Goal: Task Accomplishment & Management: Manage account settings

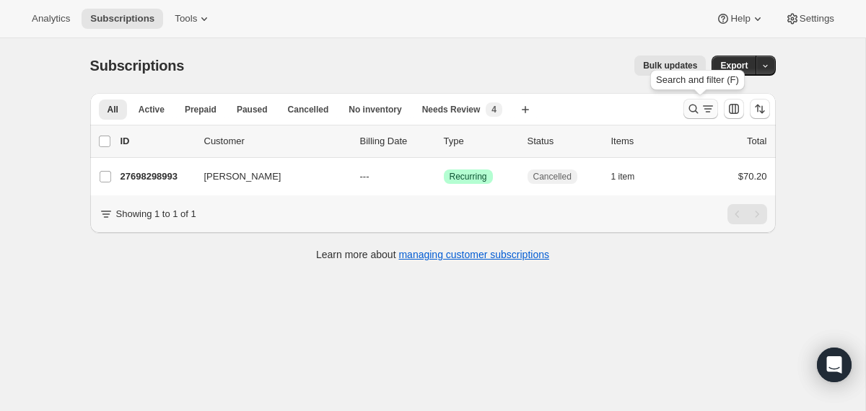
click at [691, 110] on icon "Search and filter results" at bounding box center [693, 109] width 14 height 14
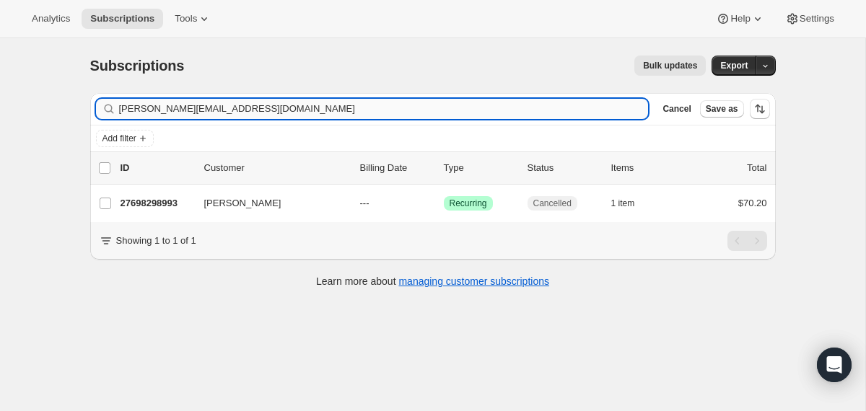
click at [481, 103] on input "[PERSON_NAME][EMAIL_ADDRESS][DOMAIN_NAME]" at bounding box center [384, 109] width 530 height 20
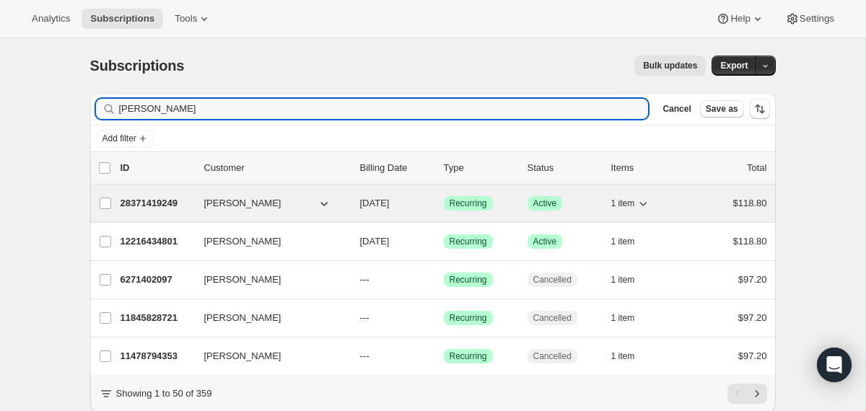
type input "[PERSON_NAME]"
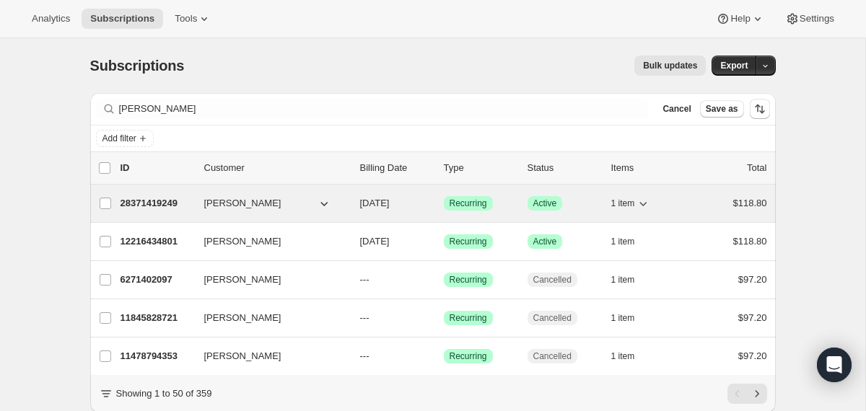
click at [343, 204] on div "[PERSON_NAME]" at bounding box center [276, 203] width 144 height 14
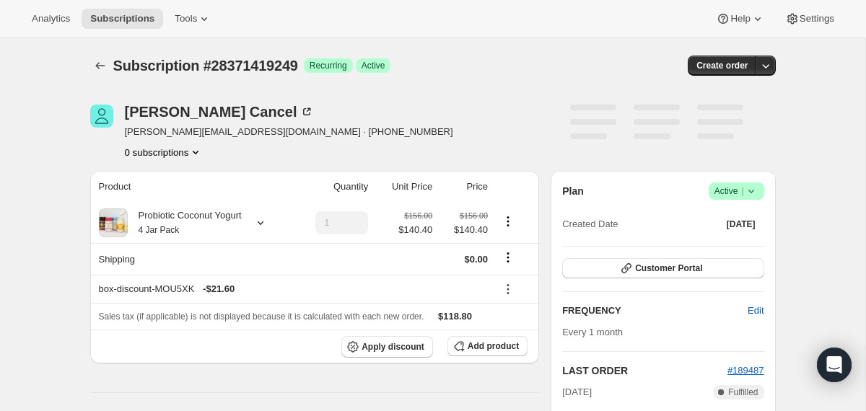
click at [754, 190] on icon at bounding box center [751, 191] width 14 height 14
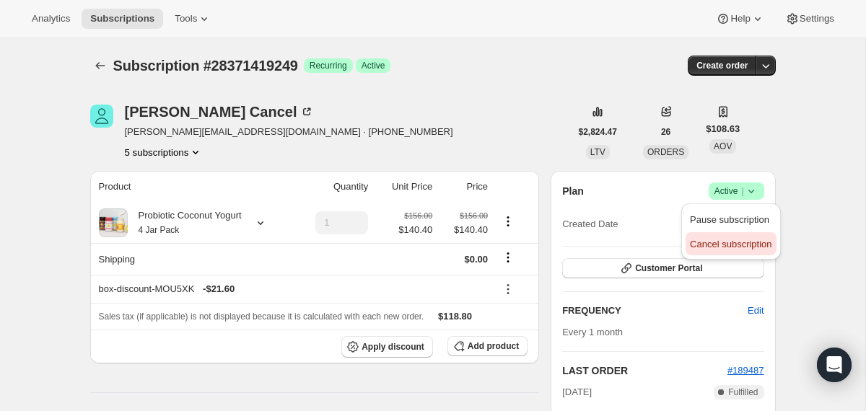
click at [729, 251] on span "Cancel subscription" at bounding box center [731, 244] width 82 height 14
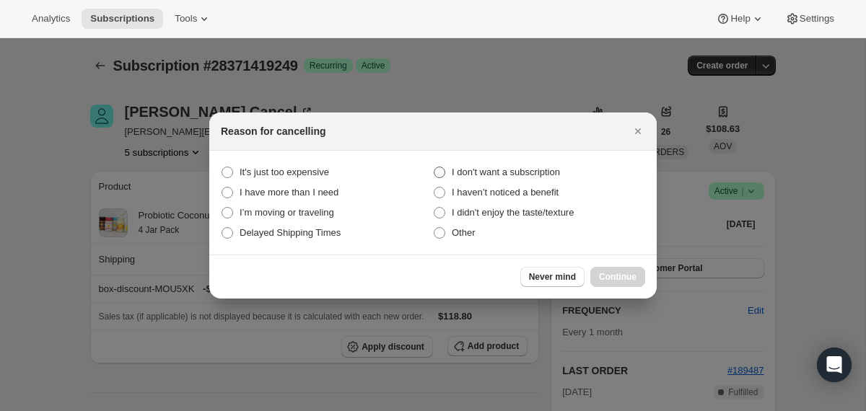
click at [551, 171] on span "I don't want a subscription" at bounding box center [506, 172] width 108 height 11
click at [434, 167] on subscription "I don't want a subscription" at bounding box center [434, 167] width 1 height 1
radio subscription "true"
click at [610, 278] on span "Continue" at bounding box center [618, 277] width 38 height 12
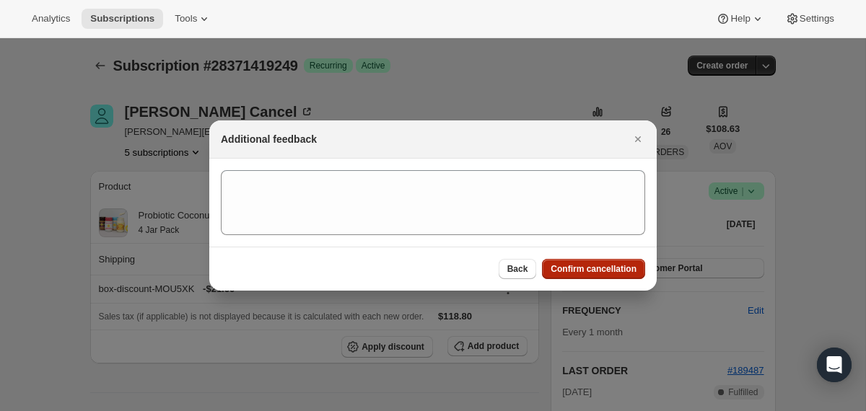
click at [603, 269] on span "Confirm cancellation" at bounding box center [594, 269] width 86 height 12
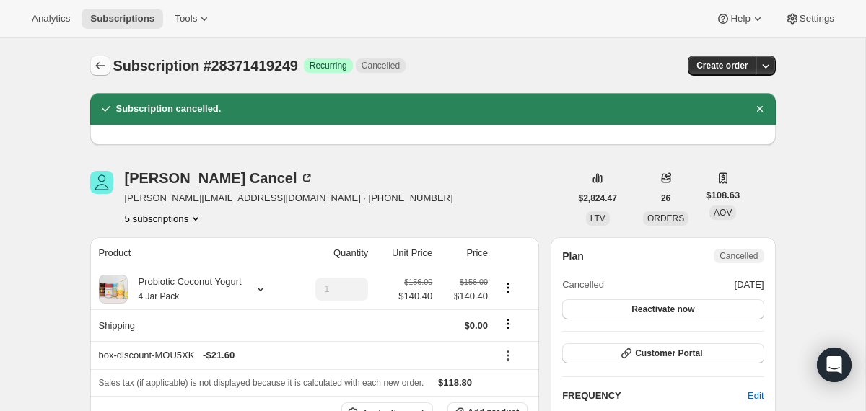
click at [107, 73] on button "Subscriptions" at bounding box center [100, 66] width 20 height 20
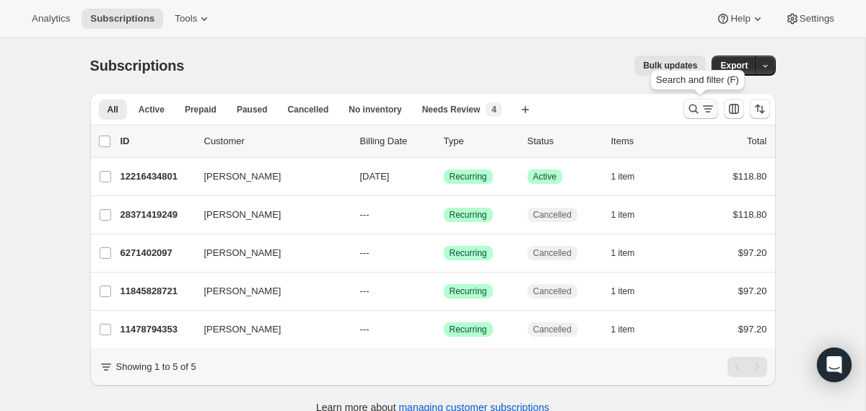
click at [692, 110] on icon "Search and filter results" at bounding box center [693, 109] width 14 height 14
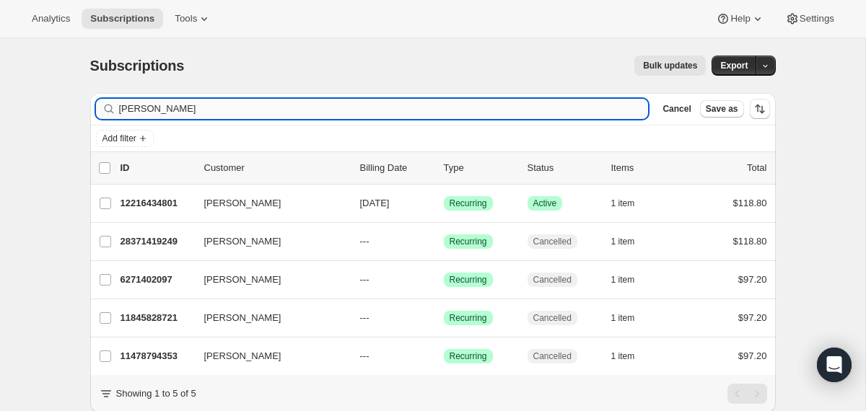
click at [486, 110] on input "[PERSON_NAME]" at bounding box center [384, 109] width 530 height 20
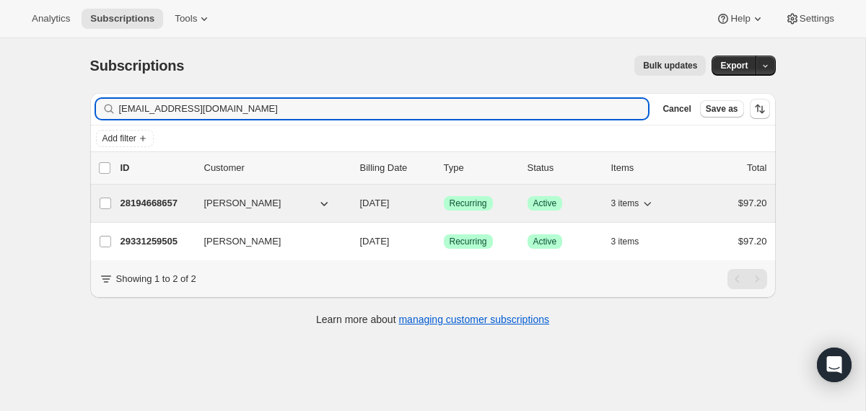
type input "[EMAIL_ADDRESS][DOMAIN_NAME]"
click at [349, 212] on div "28194668657 [PERSON_NAME] [DATE] Success Recurring Success Active 3 items $97.20" at bounding box center [444, 203] width 647 height 20
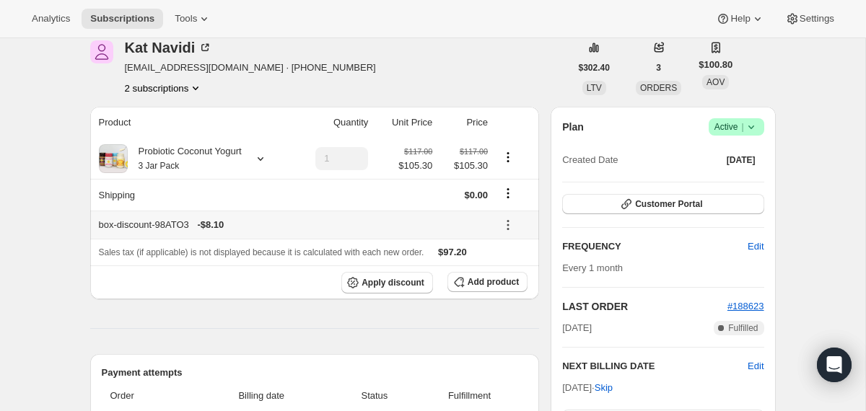
scroll to position [41, 0]
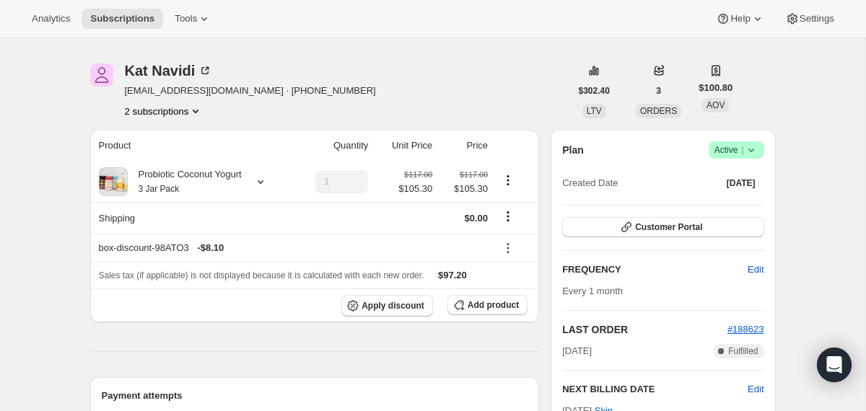
click at [752, 152] on icon at bounding box center [751, 150] width 14 height 14
click at [727, 206] on span "Cancel subscription" at bounding box center [731, 203] width 82 height 11
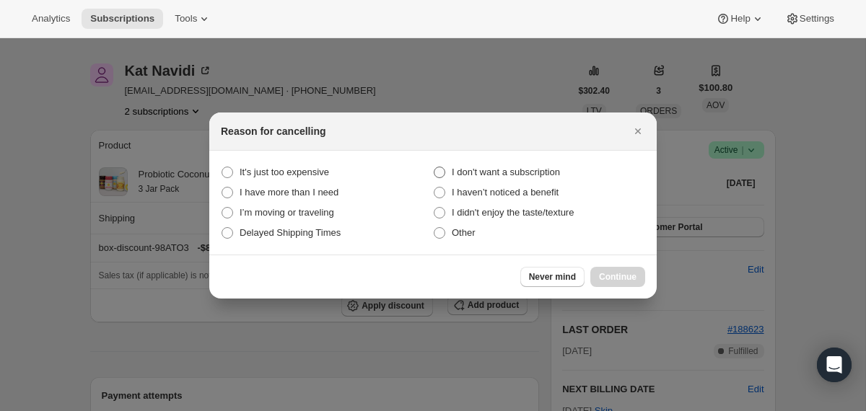
click at [538, 172] on span "I don't want a subscription" at bounding box center [506, 172] width 108 height 11
click at [434, 167] on subscription "I don't want a subscription" at bounding box center [434, 167] width 1 height 1
radio subscription "true"
click at [605, 273] on span "Continue" at bounding box center [618, 277] width 38 height 12
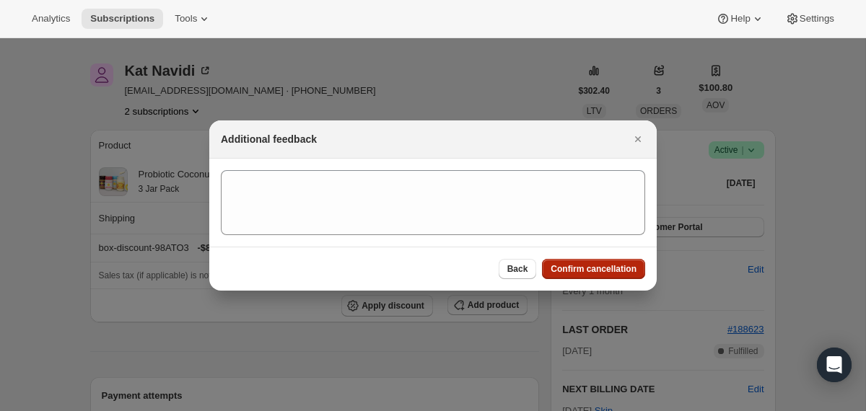
click at [605, 273] on span "Confirm cancellation" at bounding box center [594, 269] width 86 height 12
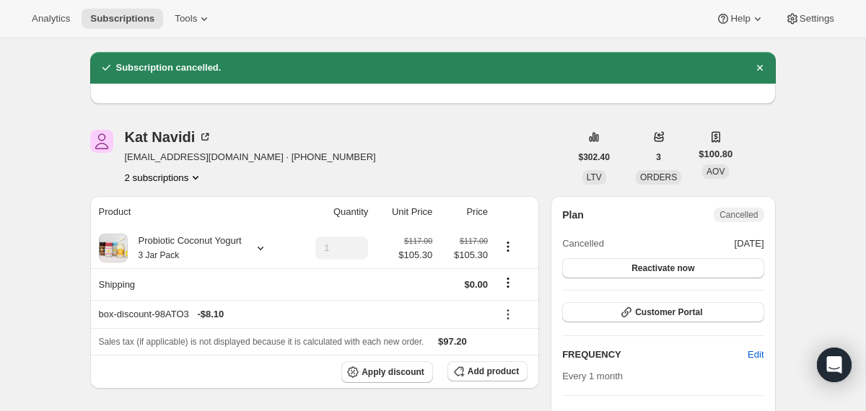
scroll to position [0, 0]
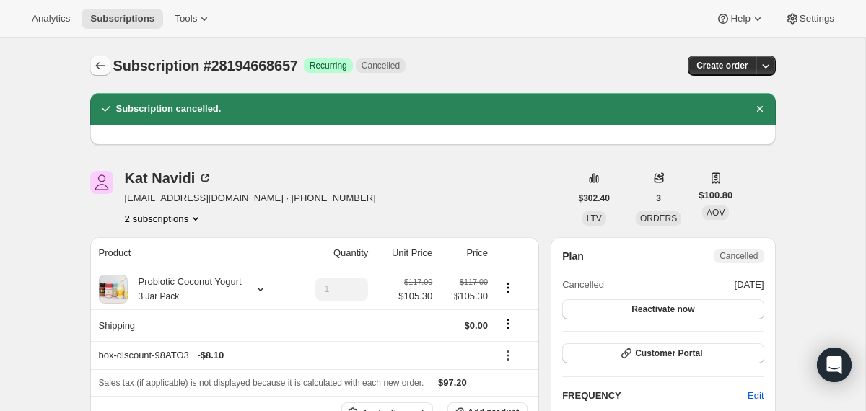
click at [107, 67] on button "Subscriptions" at bounding box center [100, 66] width 20 height 20
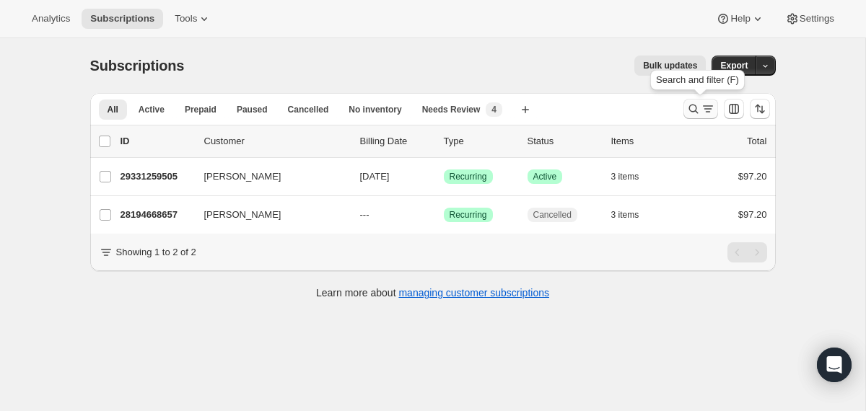
click at [701, 109] on icon "Search and filter results" at bounding box center [708, 109] width 14 height 14
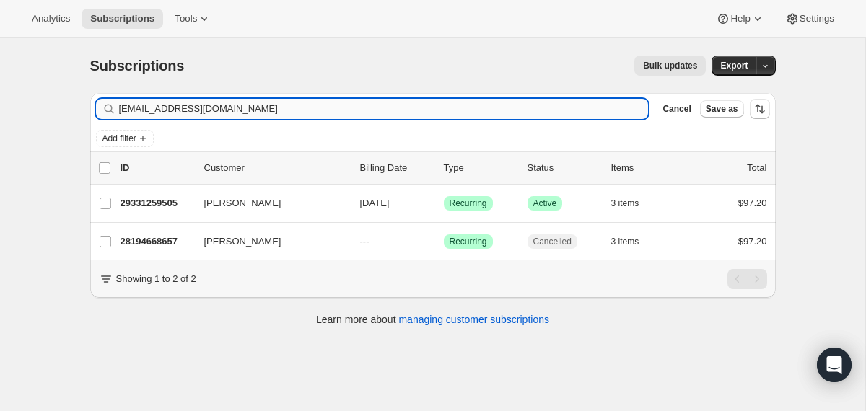
click at [527, 105] on input "[EMAIL_ADDRESS][DOMAIN_NAME]" at bounding box center [384, 109] width 530 height 20
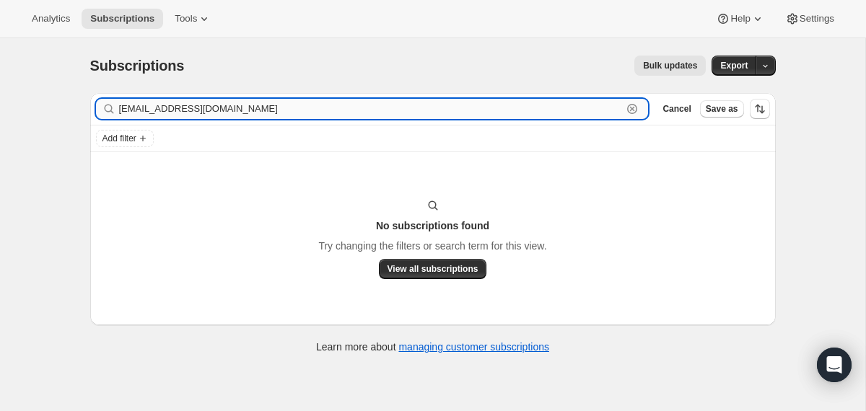
click at [265, 112] on input "[EMAIL_ADDRESS][DOMAIN_NAME]" at bounding box center [371, 109] width 504 height 20
paste input "[EMAIL_ADDRESS][DOMAIN_NAME]"
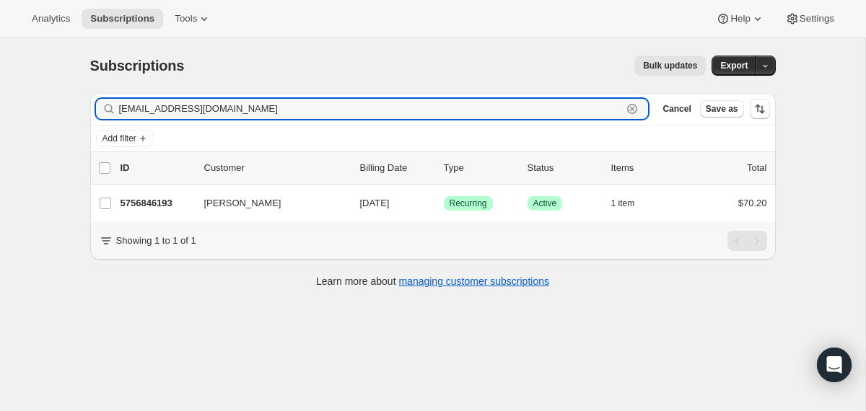
type input "[EMAIL_ADDRESS][DOMAIN_NAME]"
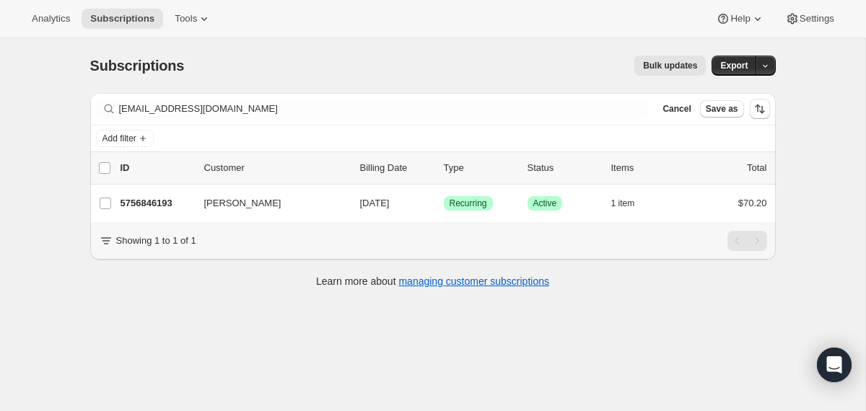
click at [349, 209] on div "5756846193 [PERSON_NAME] [DATE] Success Recurring Success Active 1 item $70.20" at bounding box center [444, 203] width 647 height 20
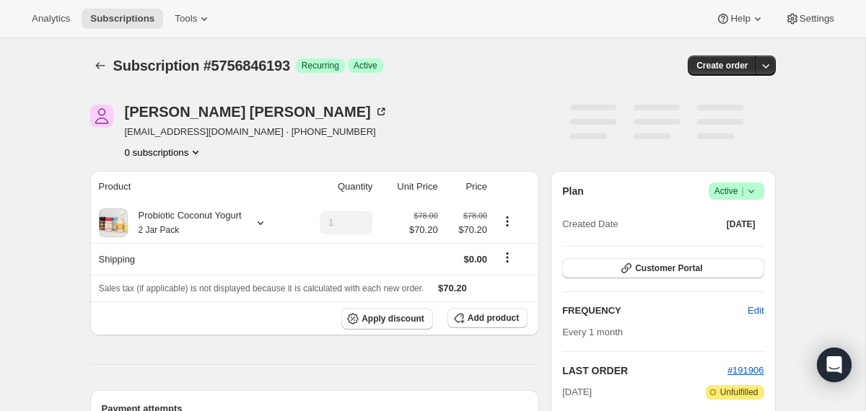
click at [747, 194] on icon at bounding box center [751, 191] width 14 height 14
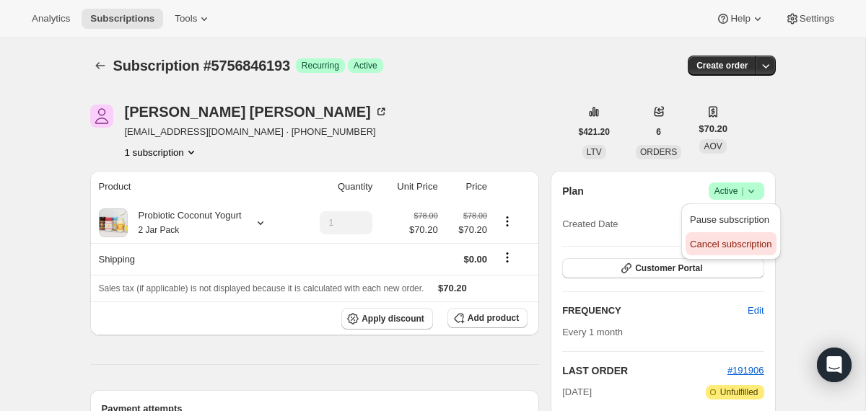
click at [701, 244] on span "Cancel subscription" at bounding box center [731, 244] width 82 height 11
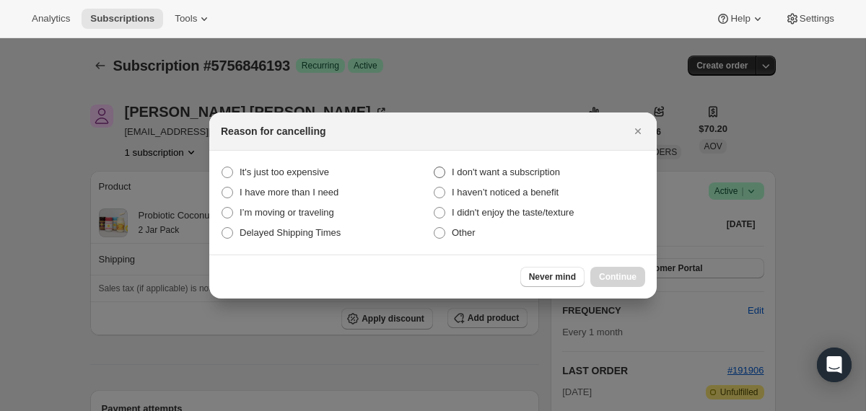
click at [533, 172] on span "I don't want a subscription" at bounding box center [506, 172] width 108 height 11
click at [434, 167] on subscription "I don't want a subscription" at bounding box center [434, 167] width 1 height 1
radio subscription "true"
click at [606, 268] on button "Continue" at bounding box center [617, 277] width 55 height 20
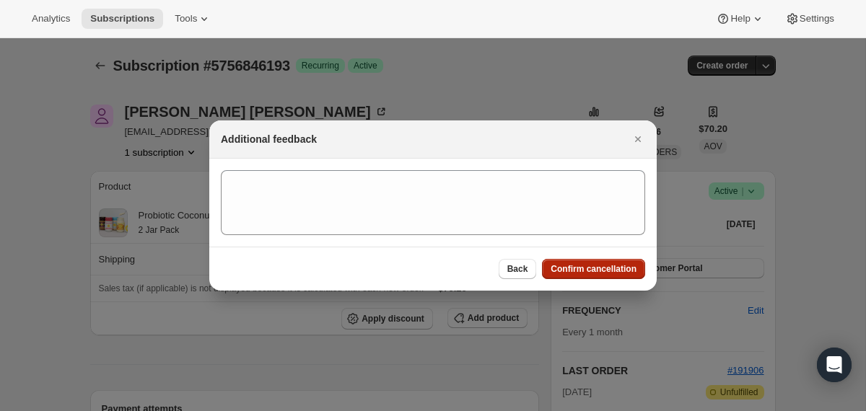
click at [606, 268] on span "Confirm cancellation" at bounding box center [594, 269] width 86 height 12
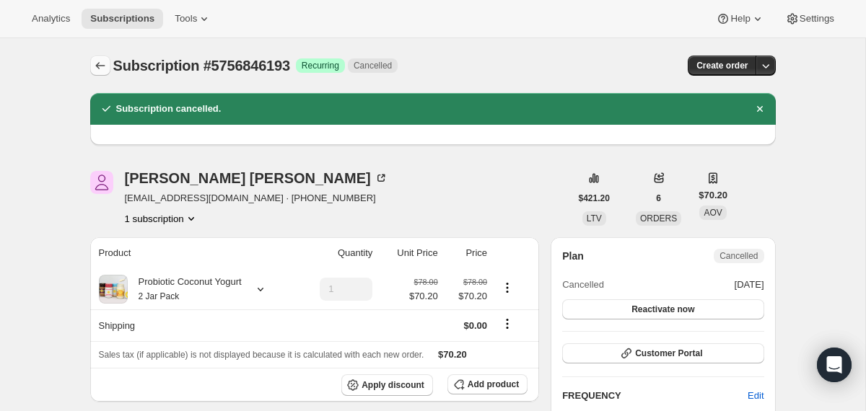
click at [98, 70] on icon "Subscriptions" at bounding box center [100, 65] width 14 height 14
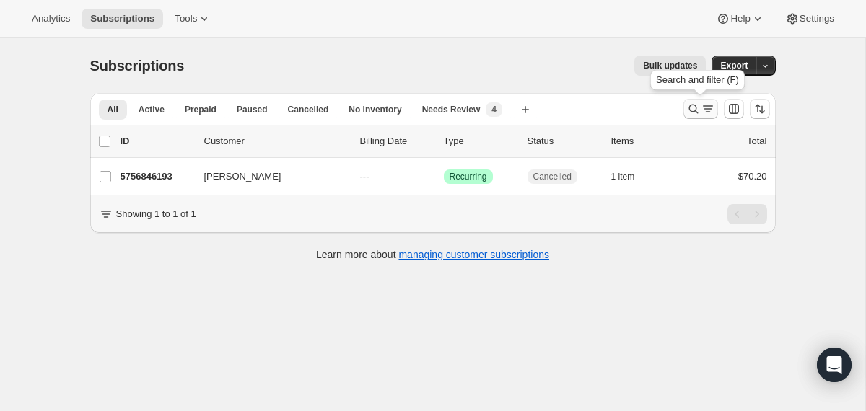
click at [688, 110] on icon "Search and filter results" at bounding box center [693, 109] width 14 height 14
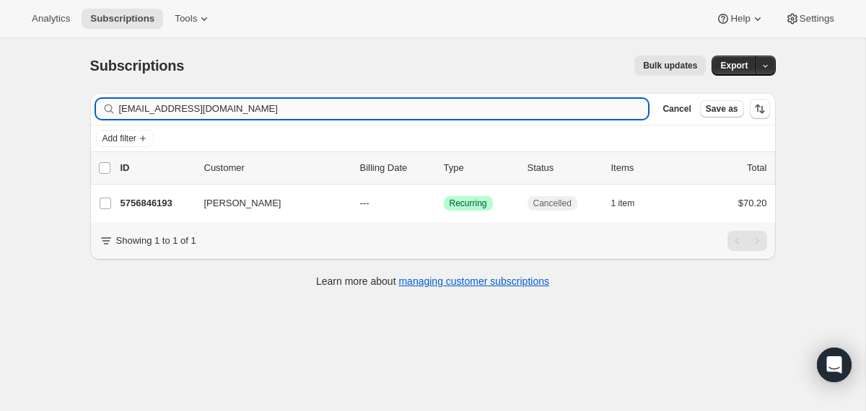
click at [496, 110] on input "[EMAIL_ADDRESS][DOMAIN_NAME]" at bounding box center [384, 109] width 530 height 20
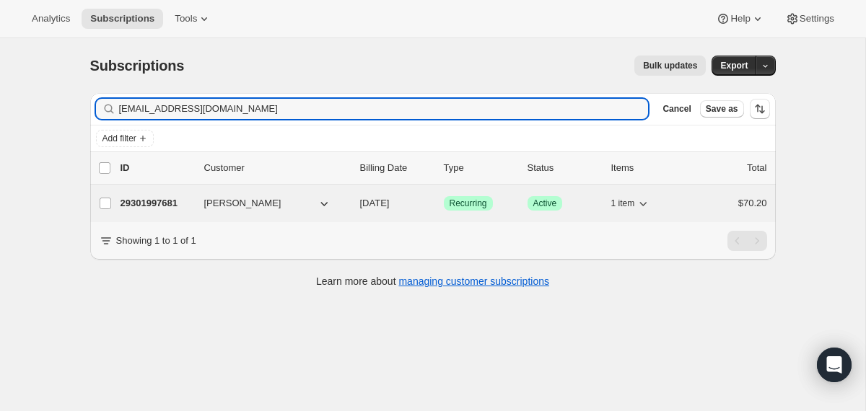
type input "[EMAIL_ADDRESS][DOMAIN_NAME]"
click at [364, 201] on span "[DATE]" at bounding box center [375, 203] width 30 height 11
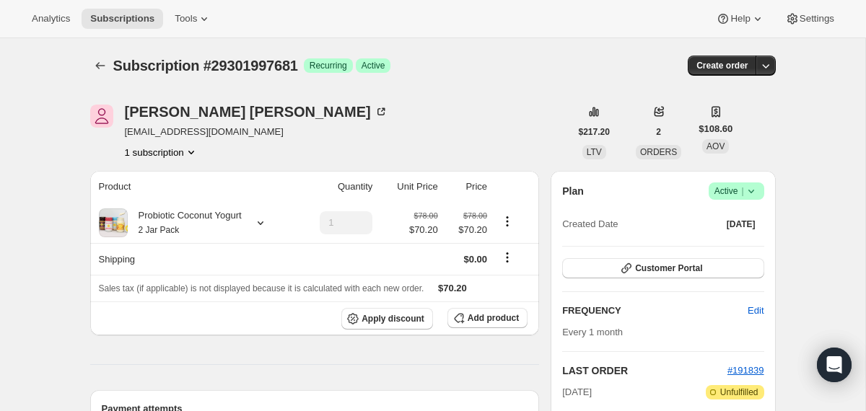
click at [750, 196] on icon at bounding box center [751, 191] width 14 height 14
click at [714, 254] on button "Cancel subscription" at bounding box center [731, 243] width 90 height 23
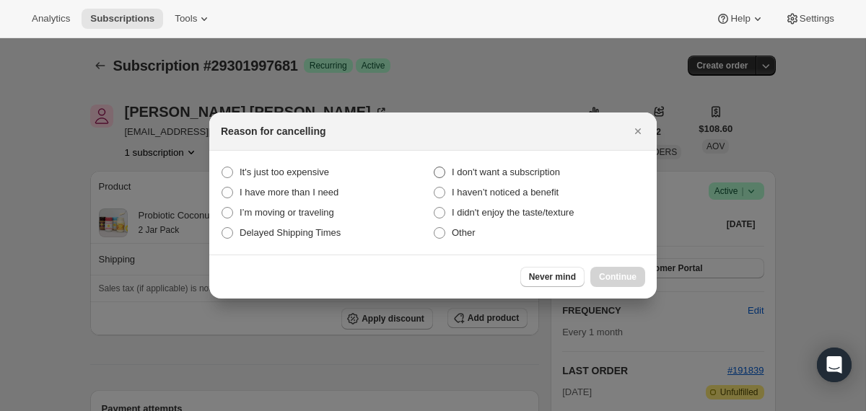
click at [496, 172] on span "I don't want a subscription" at bounding box center [506, 172] width 108 height 11
click at [434, 167] on subscription "I don't want a subscription" at bounding box center [434, 167] width 1 height 1
radio subscription "true"
click at [597, 276] on button "Continue" at bounding box center [617, 277] width 55 height 20
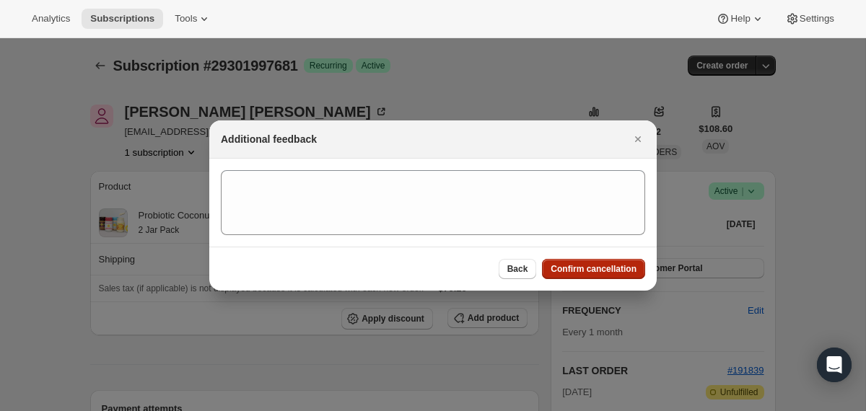
click at [594, 271] on span "Confirm cancellation" at bounding box center [594, 269] width 86 height 12
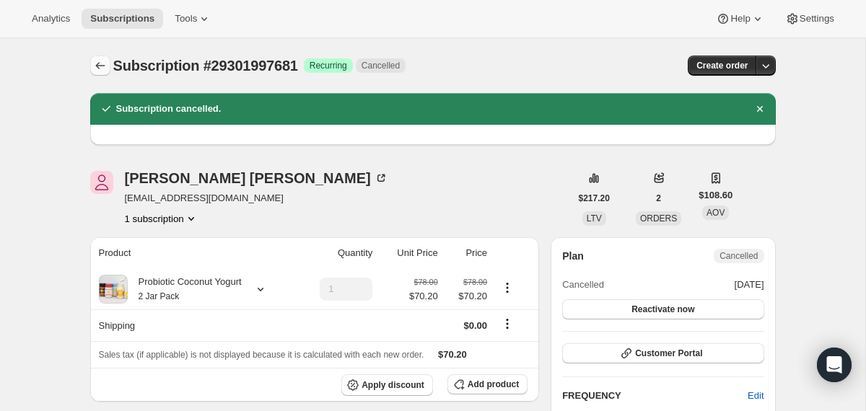
click at [108, 69] on button "Subscriptions" at bounding box center [100, 66] width 20 height 20
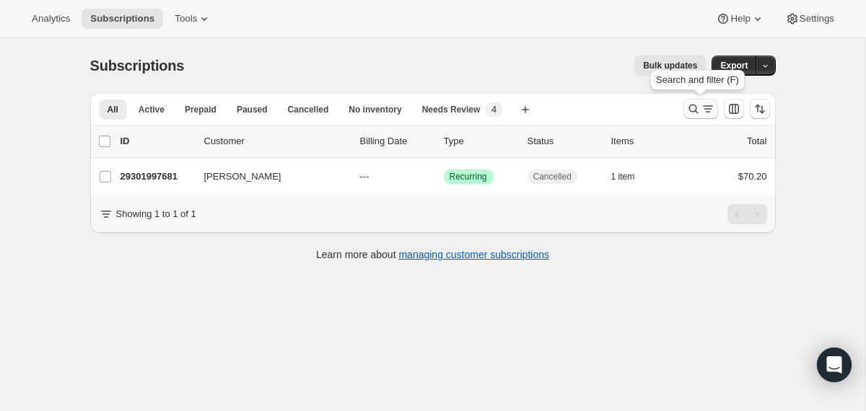
click at [693, 108] on icon "Search and filter results" at bounding box center [693, 109] width 14 height 14
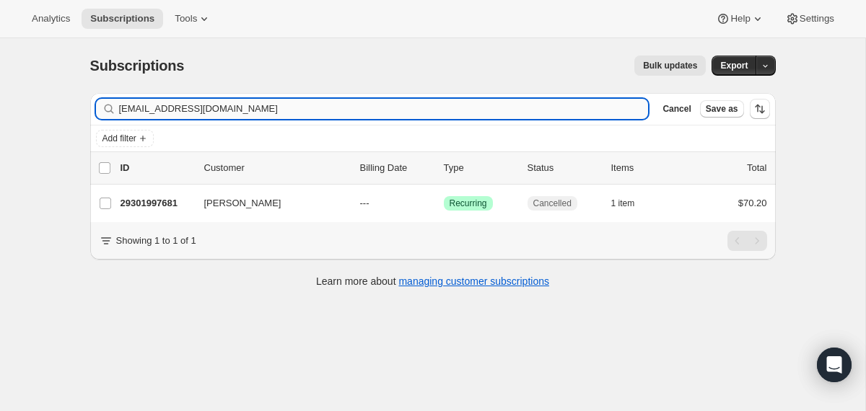
click at [556, 109] on input "[EMAIL_ADDRESS][DOMAIN_NAME]" at bounding box center [384, 109] width 530 height 20
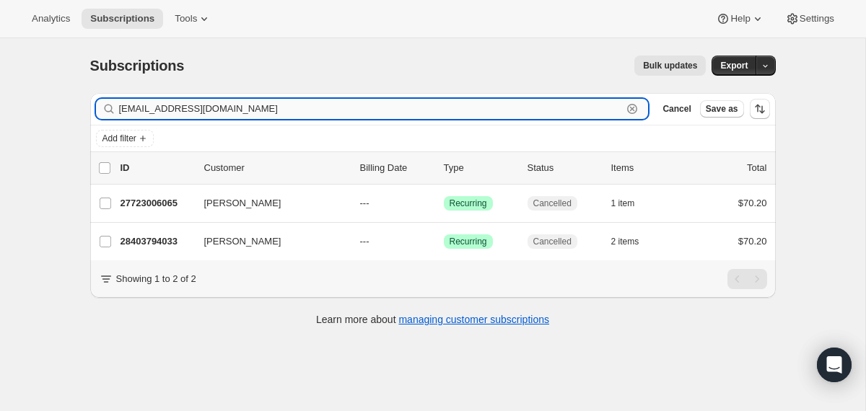
click at [473, 113] on input "[EMAIL_ADDRESS][DOMAIN_NAME]" at bounding box center [371, 109] width 504 height 20
paste input "[EMAIL_ADDRESS]"
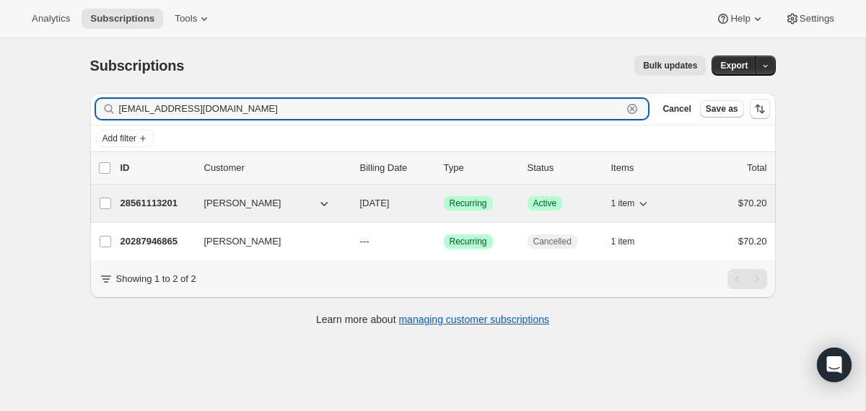
type input "[EMAIL_ADDRESS][DOMAIN_NAME]"
click at [347, 203] on div "[PERSON_NAME]" at bounding box center [276, 203] width 144 height 14
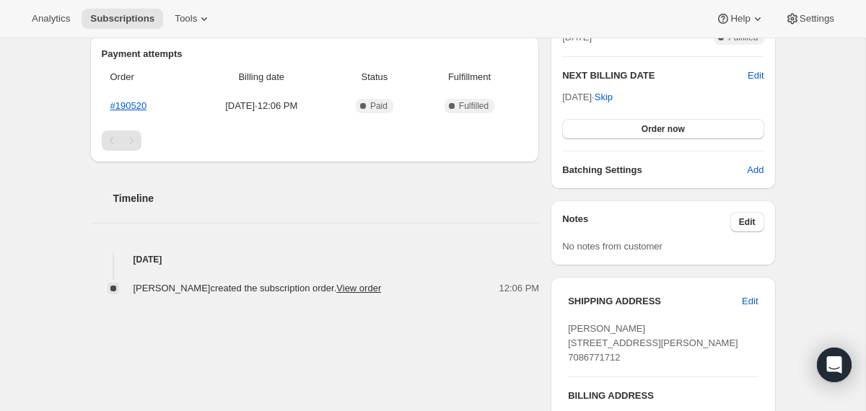
scroll to position [356, 0]
click at [754, 303] on span "Edit" at bounding box center [750, 301] width 16 height 14
select select "IL"
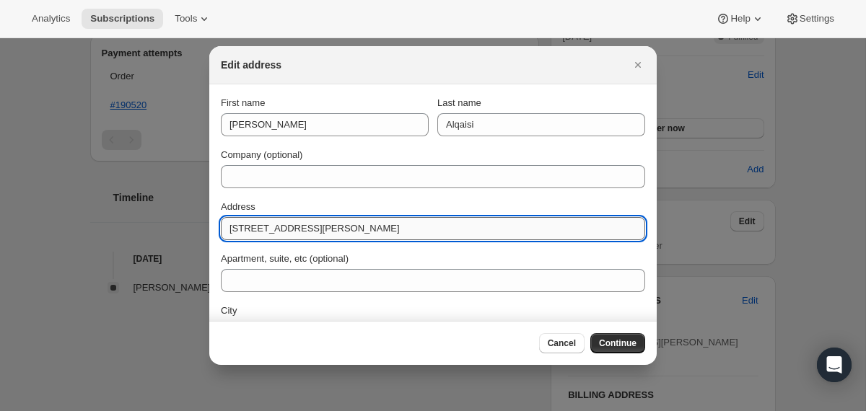
click at [334, 236] on input "[STREET_ADDRESS][PERSON_NAME]" at bounding box center [433, 228] width 424 height 23
paste input "[STREET_ADDRESS][US_STATE]"
click at [386, 225] on input "[STREET_ADDRESS][US_STATE]" at bounding box center [433, 228] width 424 height 23
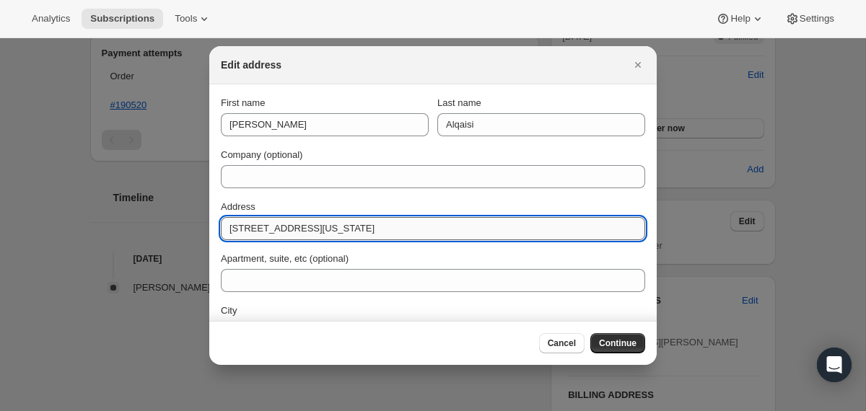
click at [386, 225] on input "[STREET_ADDRESS][US_STATE]" at bounding box center [433, 228] width 424 height 23
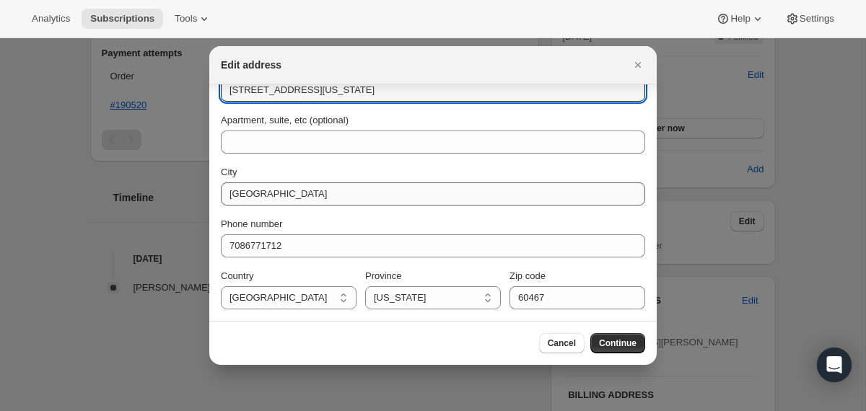
type input "[STREET_ADDRESS][US_STATE]"
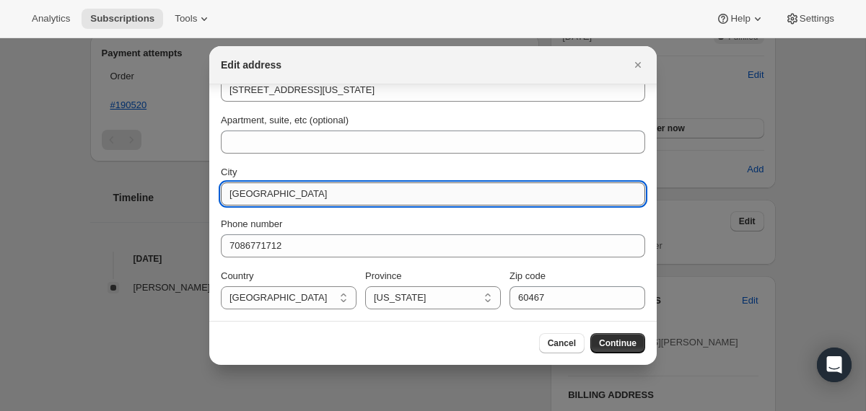
click at [381, 198] on input "[GEOGRAPHIC_DATA]" at bounding box center [433, 194] width 424 height 23
click at [234, 196] on input "[GEOGRAPHIC_DATA]" at bounding box center [433, 194] width 424 height 23
type input "[GEOGRAPHIC_DATA]"
click at [554, 289] on input "60467" at bounding box center [577, 297] width 136 height 23
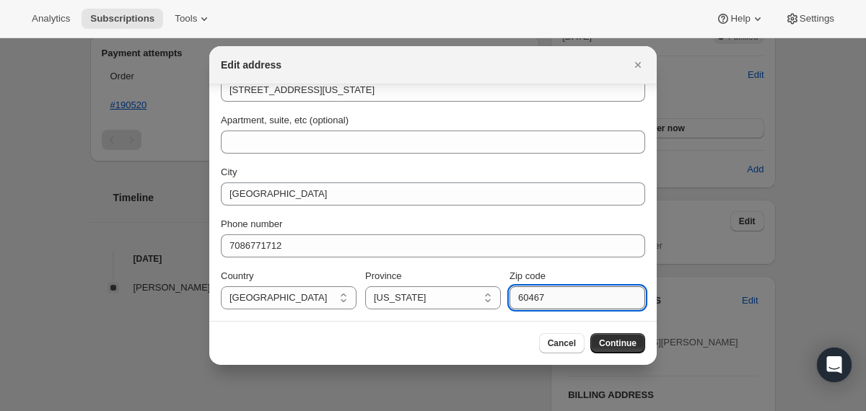
click at [554, 289] on input "60467" at bounding box center [577, 297] width 136 height 23
paste input "7"
type input "60477"
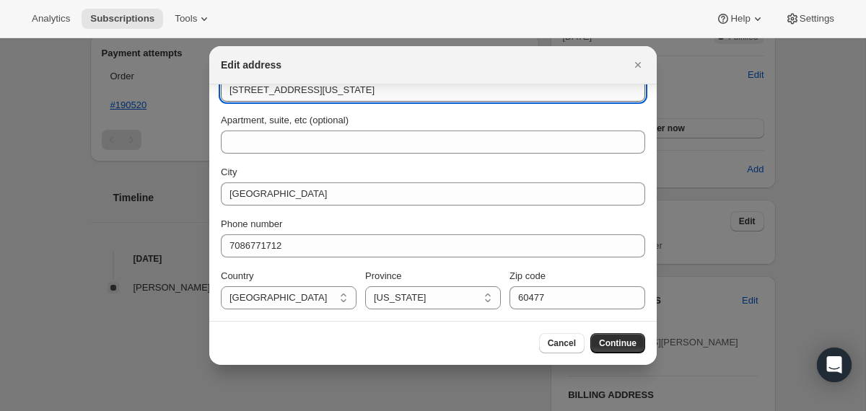
drag, startPoint x: 413, startPoint y: 92, endPoint x: 299, endPoint y: 92, distance: 114.0
click at [299, 92] on input "[STREET_ADDRESS][US_STATE]" at bounding box center [433, 90] width 424 height 23
type input "7643 163rd pl"
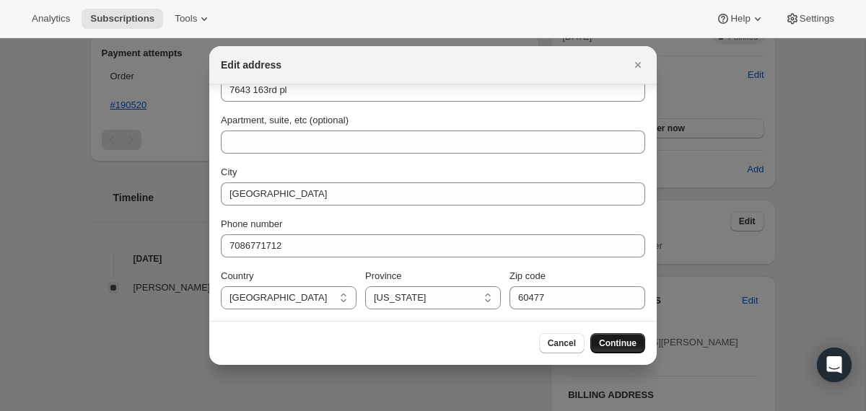
click at [617, 341] on span "Continue" at bounding box center [618, 344] width 38 height 12
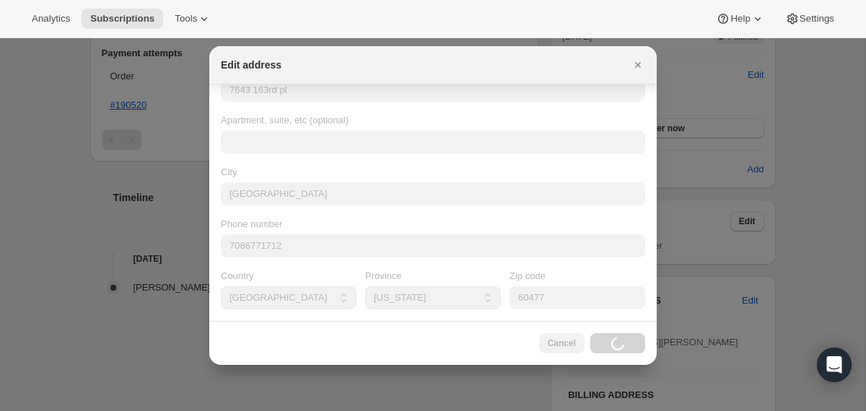
scroll to position [0, 0]
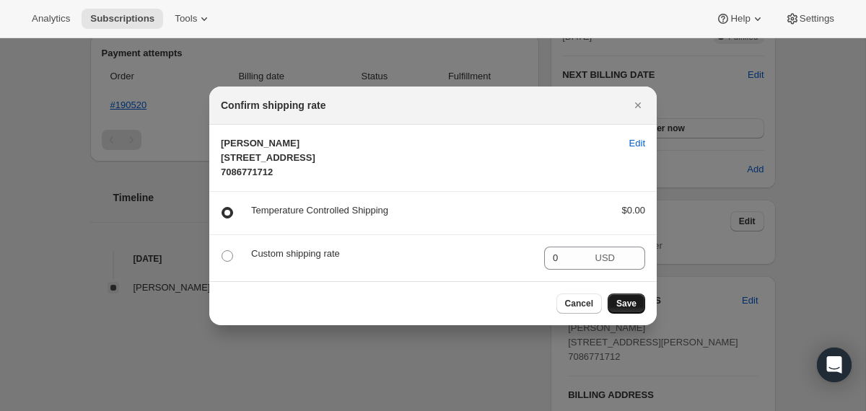
click at [627, 310] on span "Save" at bounding box center [626, 304] width 20 height 12
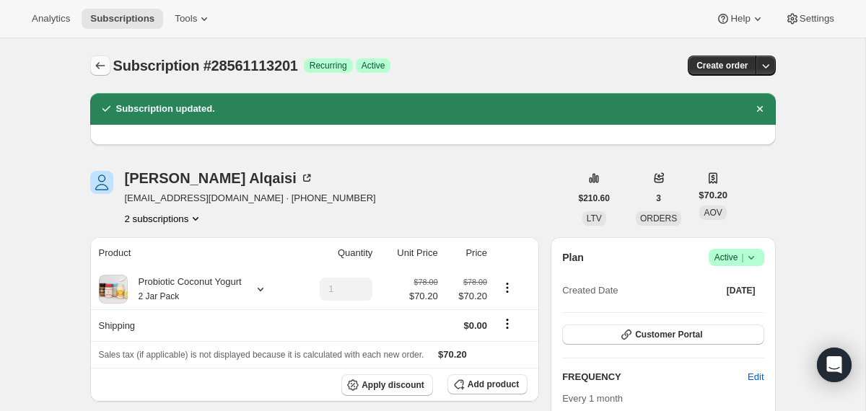
click at [108, 57] on button "Subscriptions" at bounding box center [100, 66] width 20 height 20
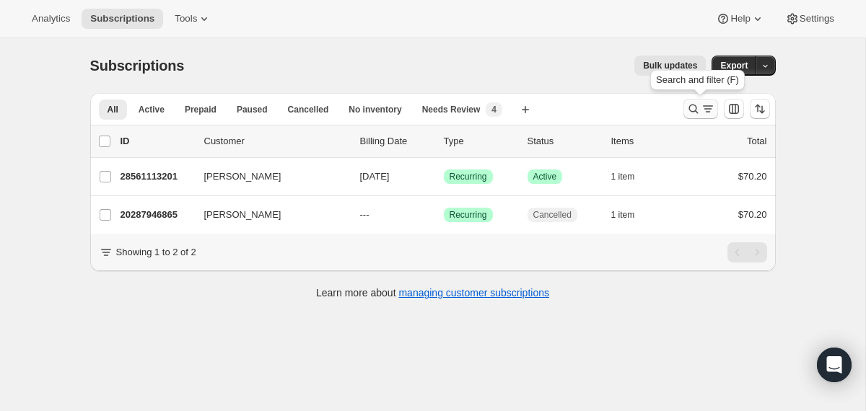
click at [691, 111] on icon "Search and filter results" at bounding box center [693, 109] width 14 height 14
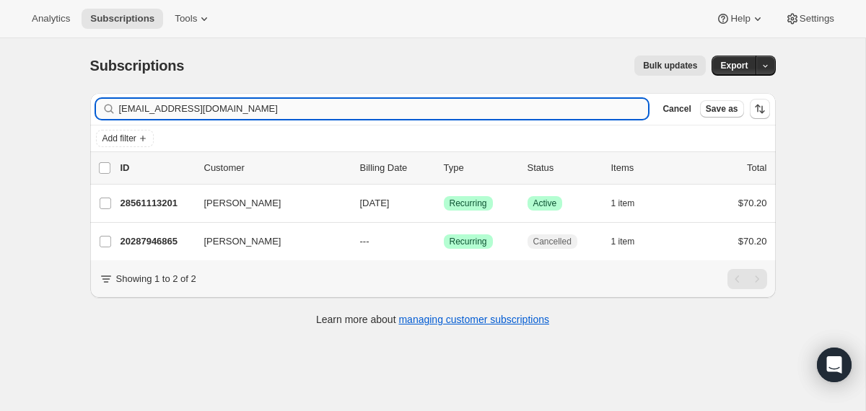
click at [589, 111] on input "[EMAIL_ADDRESS][DOMAIN_NAME]" at bounding box center [384, 109] width 530 height 20
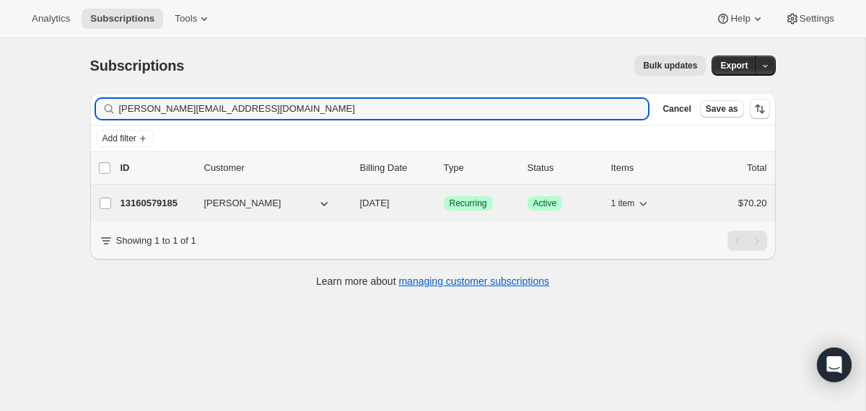
type input "[PERSON_NAME][EMAIL_ADDRESS][DOMAIN_NAME]"
click at [345, 201] on div "[PERSON_NAME]" at bounding box center [276, 203] width 144 height 14
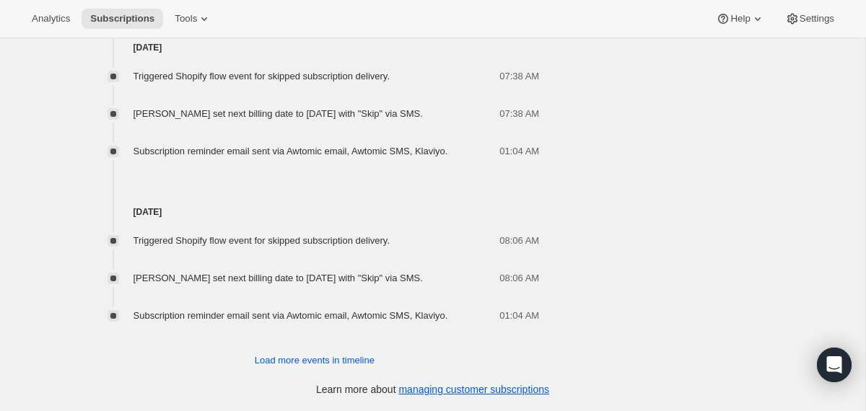
scroll to position [1077, 0]
click at [312, 368] on span "Load more events in timeline" at bounding box center [315, 361] width 120 height 14
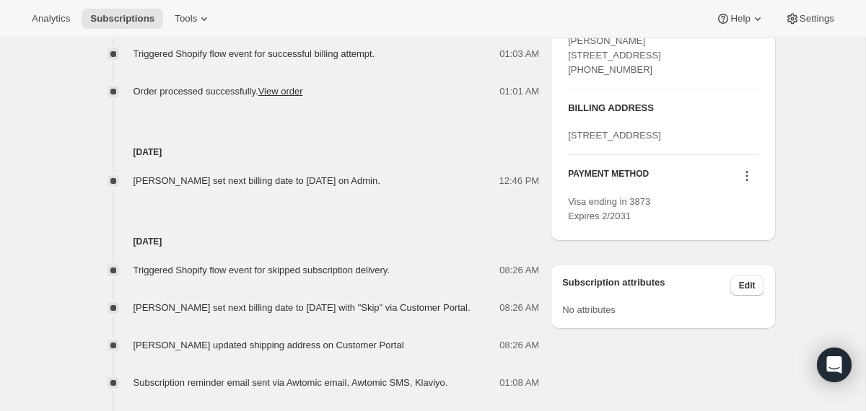
scroll to position [0, 0]
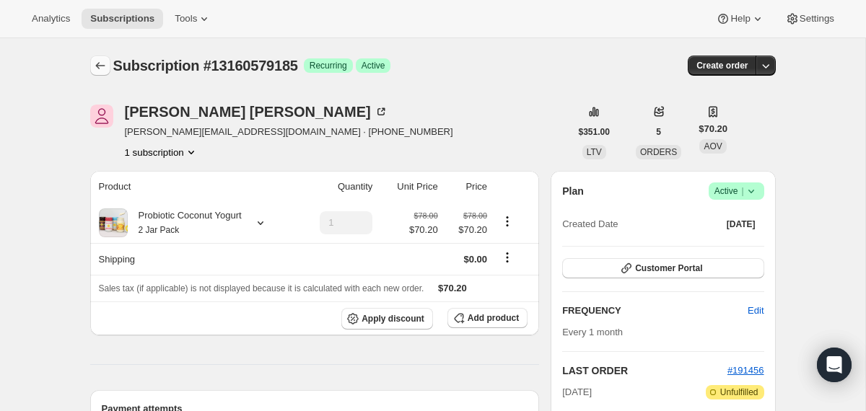
click at [102, 61] on icon "Subscriptions" at bounding box center [100, 65] width 14 height 14
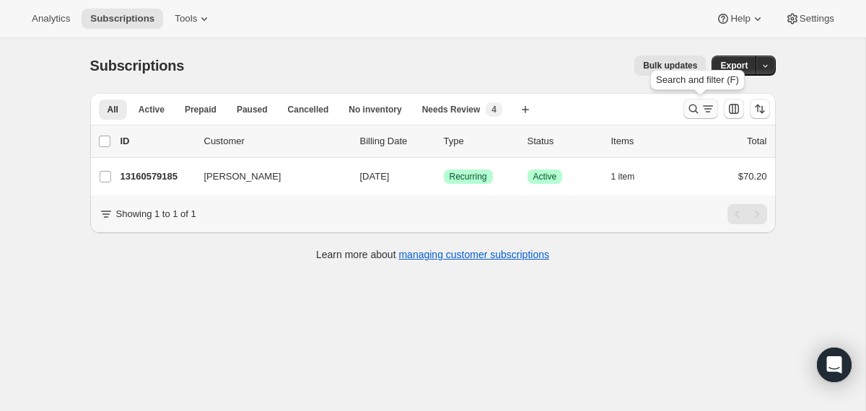
click at [694, 106] on icon "Search and filter results" at bounding box center [693, 109] width 14 height 14
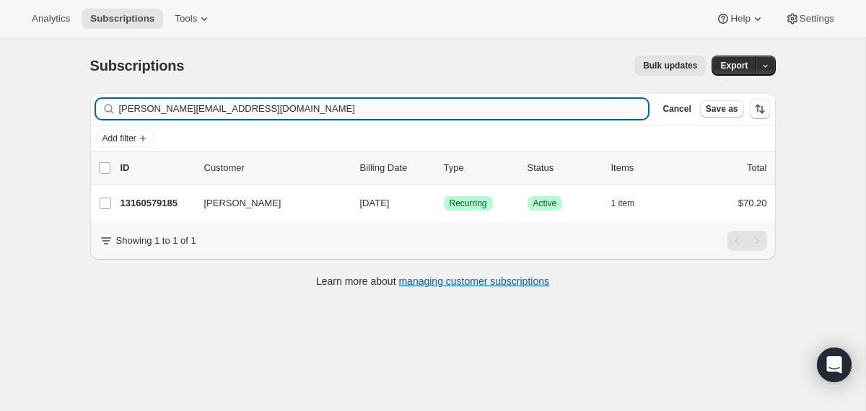
click at [482, 108] on input "[PERSON_NAME][EMAIL_ADDRESS][DOMAIN_NAME]" at bounding box center [384, 109] width 530 height 20
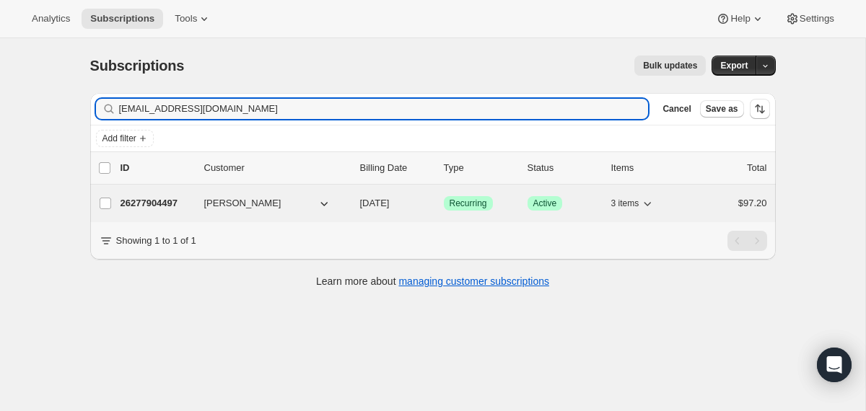
type input "[EMAIL_ADDRESS][DOMAIN_NAME]"
click at [356, 209] on div "26277904497 [PERSON_NAME] [DATE] Success Recurring Success Active 3 items $97.20" at bounding box center [444, 203] width 647 height 20
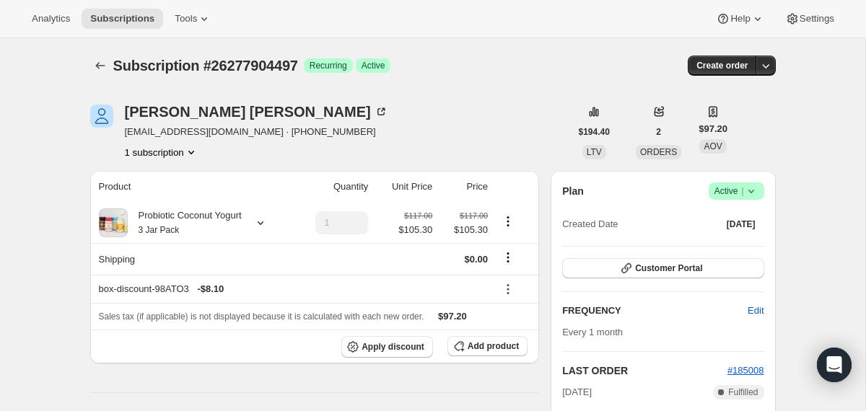
click at [757, 190] on icon at bounding box center [751, 191] width 14 height 14
click at [722, 250] on span "Cancel subscription" at bounding box center [731, 244] width 82 height 14
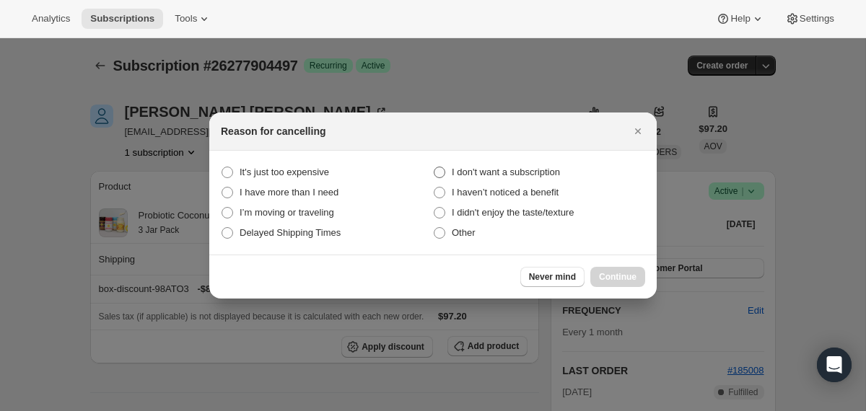
click at [554, 170] on span "I don't want a subscription" at bounding box center [506, 172] width 108 height 11
click at [434, 167] on subscription "I don't want a subscription" at bounding box center [434, 167] width 1 height 1
radio subscription "true"
click at [603, 274] on span "Continue" at bounding box center [618, 277] width 38 height 12
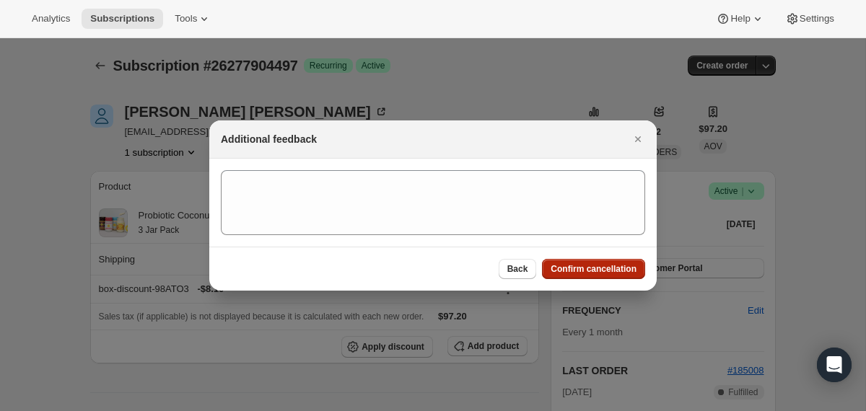
click at [603, 274] on span "Confirm cancellation" at bounding box center [594, 269] width 86 height 12
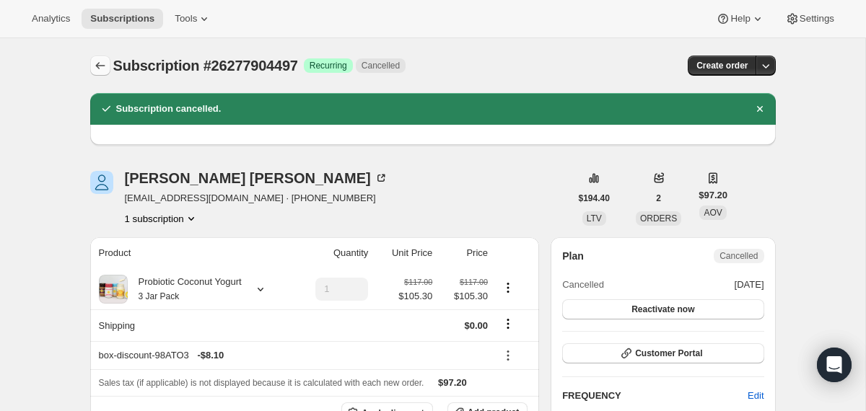
click at [97, 66] on icon "Subscriptions" at bounding box center [100, 65] width 14 height 14
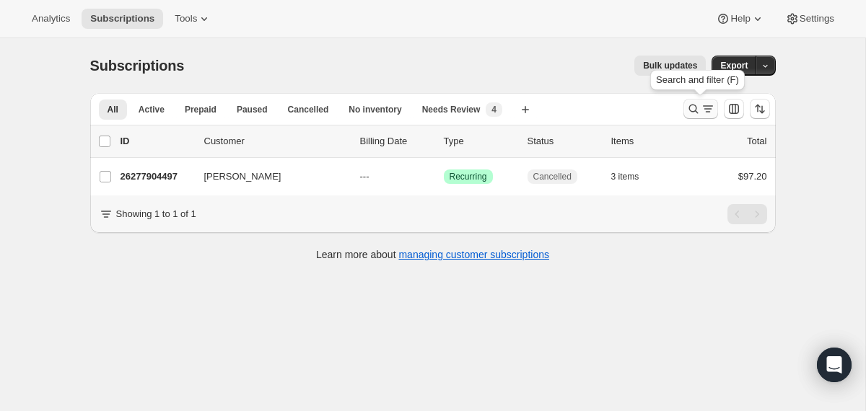
click at [695, 113] on icon "Search and filter results" at bounding box center [693, 109] width 14 height 14
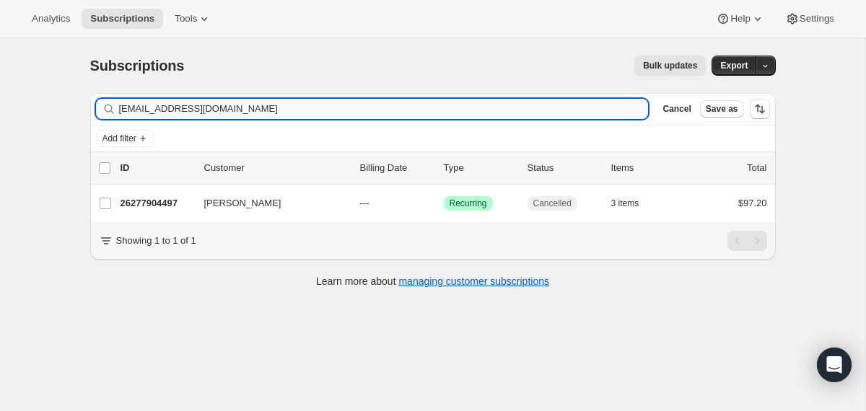
click at [529, 116] on input "[EMAIL_ADDRESS][DOMAIN_NAME]" at bounding box center [384, 109] width 530 height 20
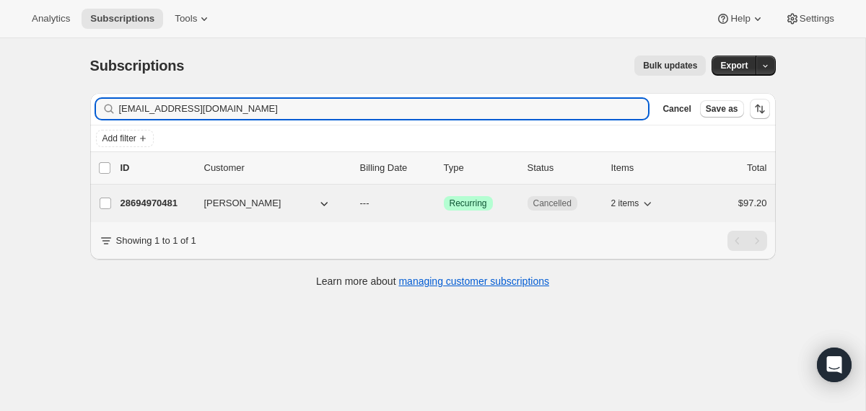
type input "[EMAIL_ADDRESS][DOMAIN_NAME]"
click at [421, 208] on p "---" at bounding box center [396, 203] width 72 height 14
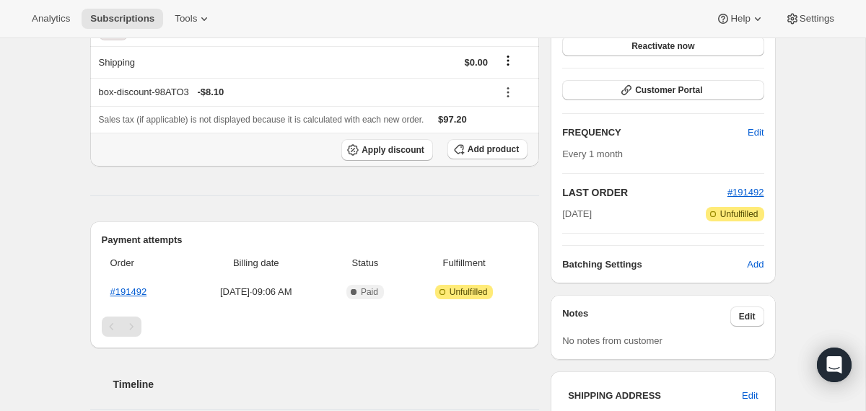
scroll to position [198, 0]
